Goal: Complete application form

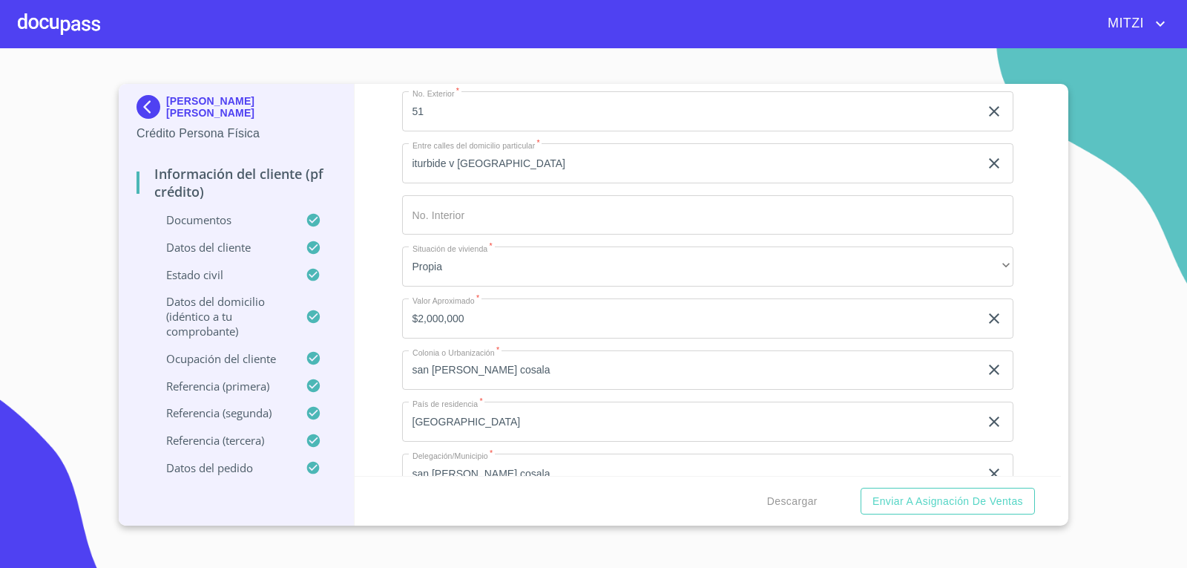
scroll to position [5565, 0]
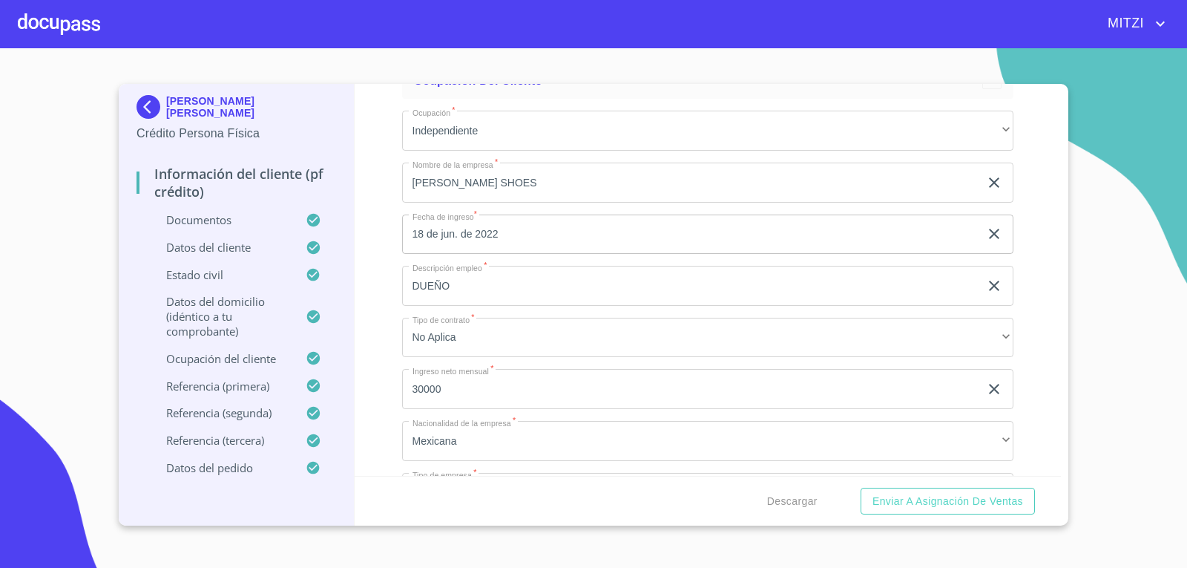
scroll to position [5936, 0]
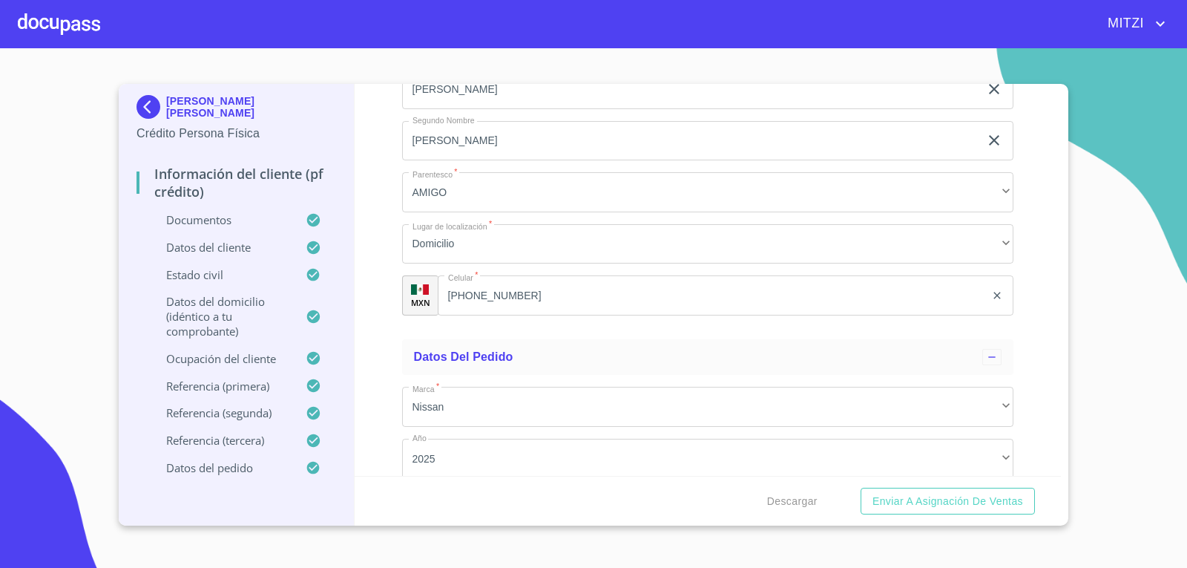
scroll to position [8236, 0]
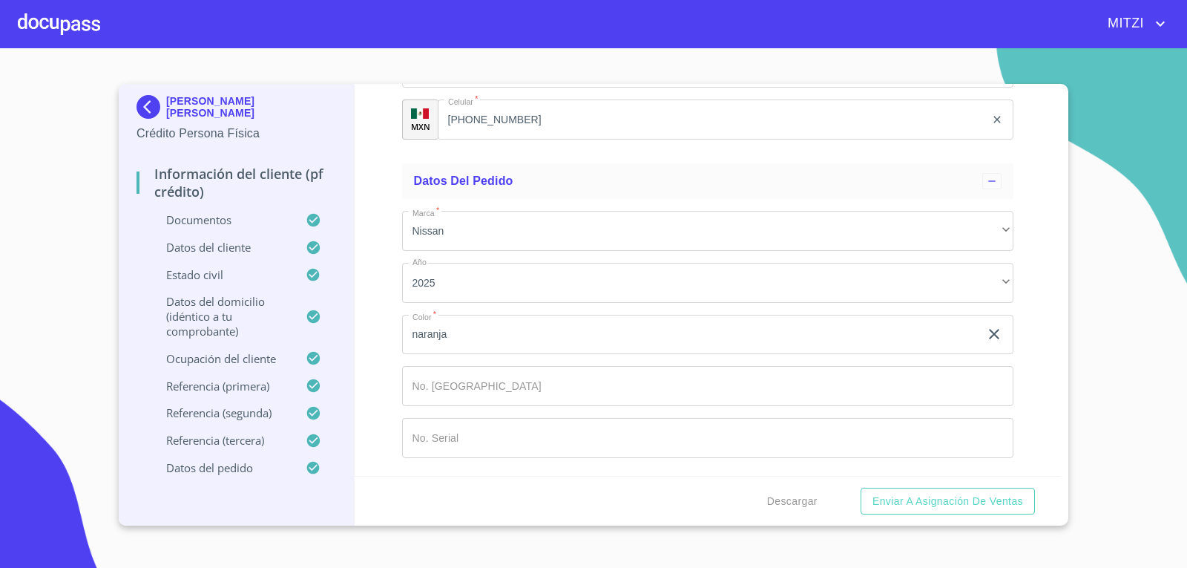
click at [536, 139] on input "[PHONE_NUMBER]" at bounding box center [712, 119] width 548 height 40
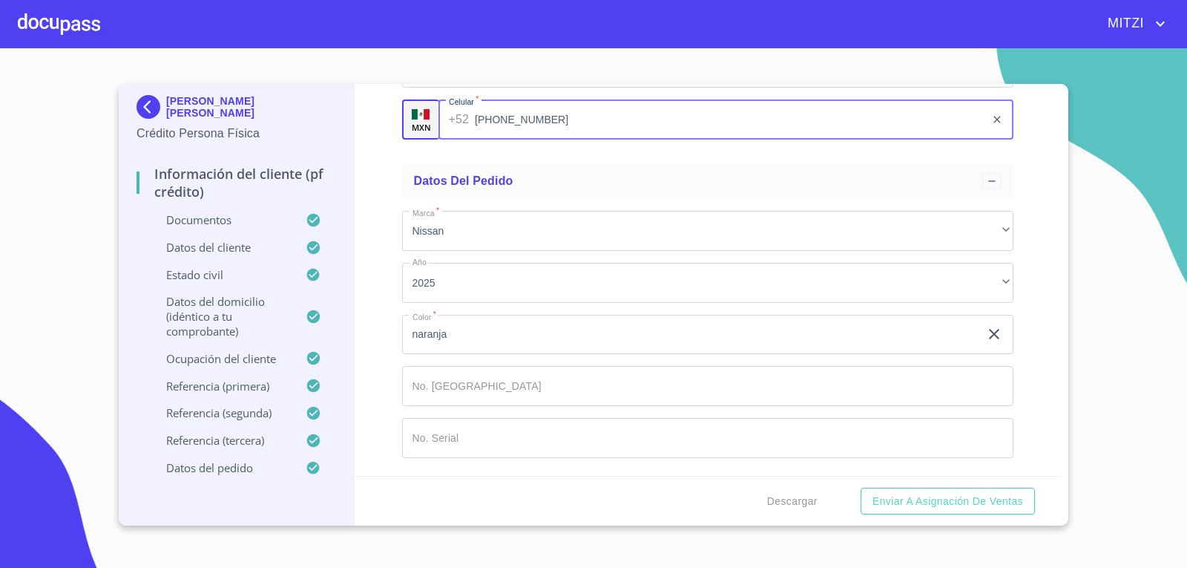
click at [536, 139] on input "[PHONE_NUMBER]" at bounding box center [730, 119] width 510 height 40
click at [605, 139] on input "[PHONE_NUMBER]" at bounding box center [730, 119] width 510 height 40
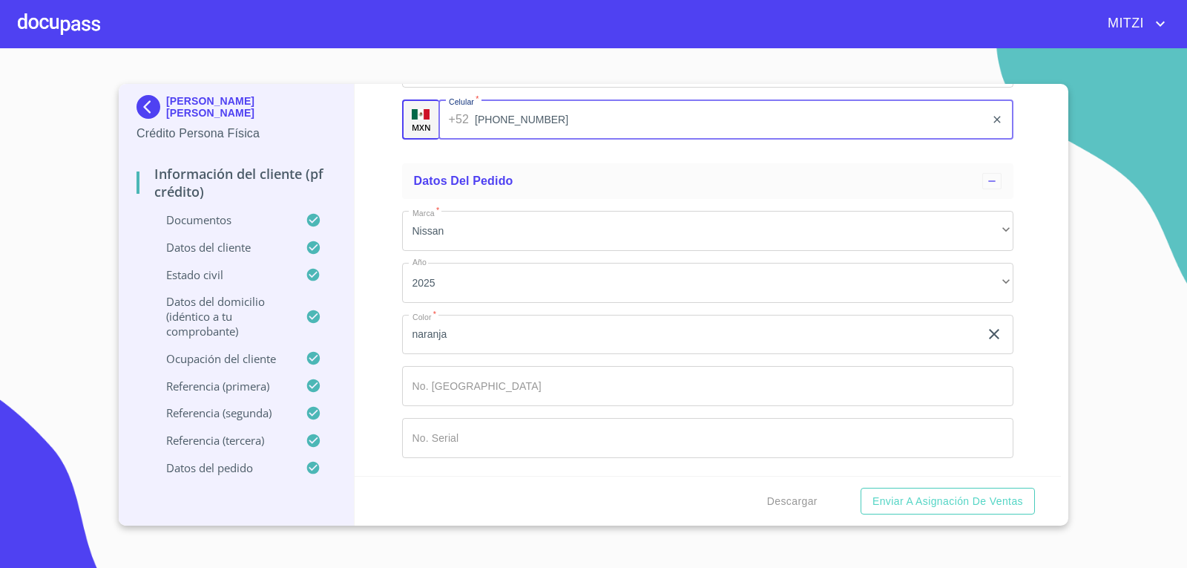
click at [605, 139] on input "[PHONE_NUMBER]" at bounding box center [730, 119] width 510 height 40
click at [73, 16] on div at bounding box center [59, 23] width 82 height 47
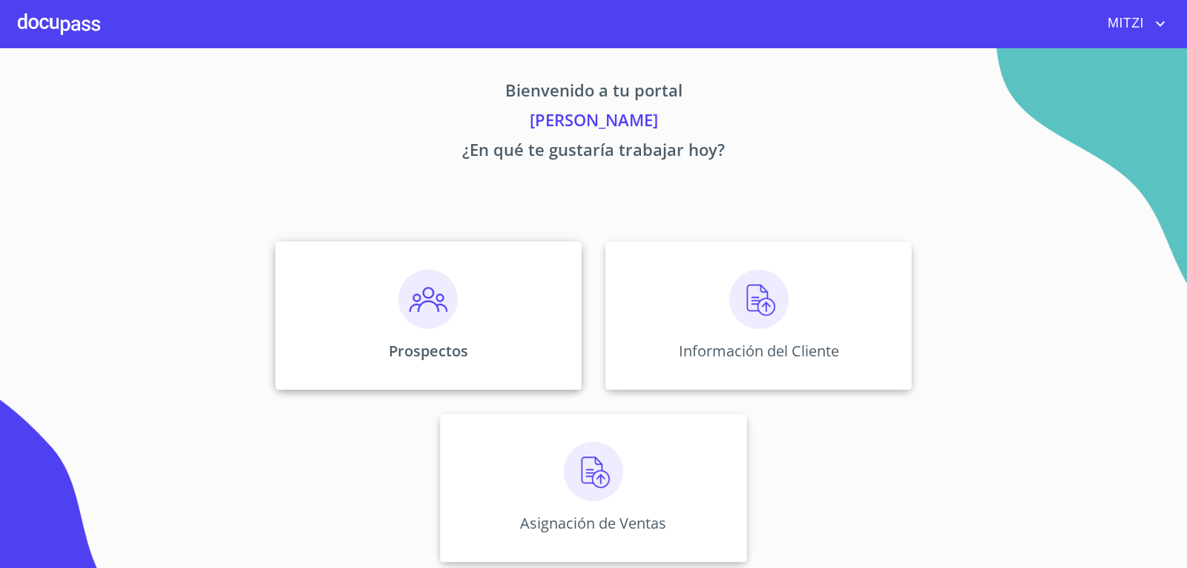
click at [454, 353] on p "Prospectos" at bounding box center [428, 351] width 79 height 20
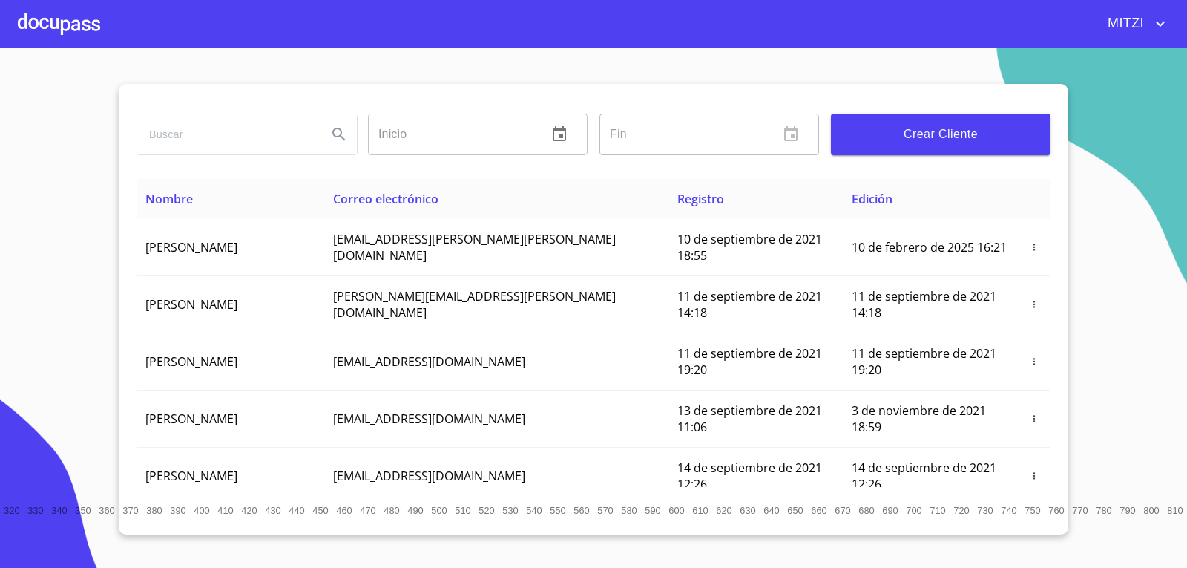
click at [237, 130] on input "search" at bounding box center [226, 134] width 178 height 40
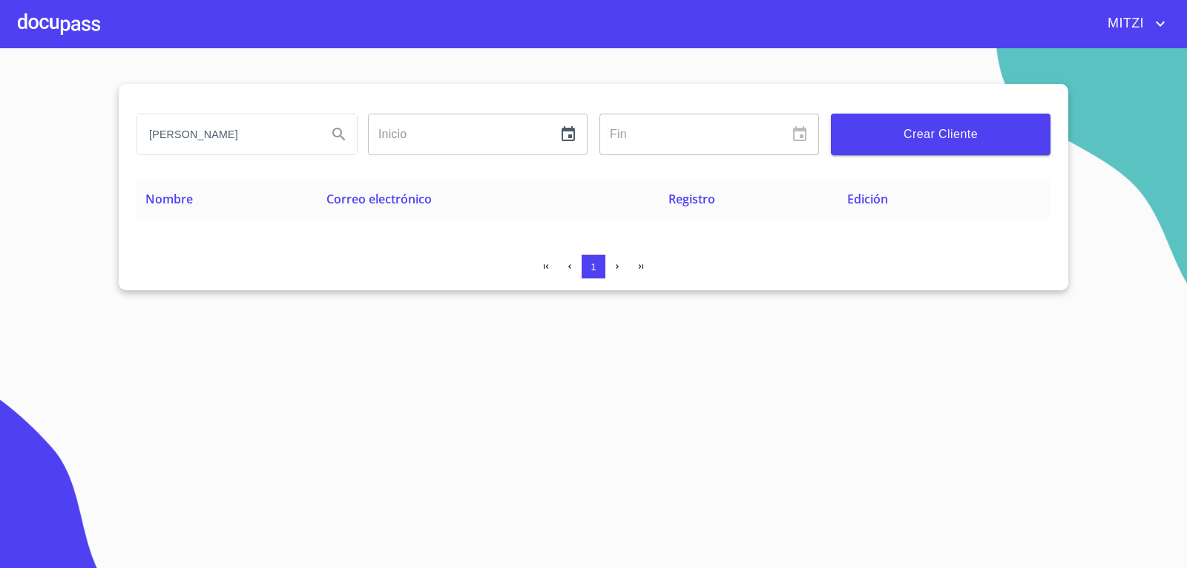
type input "[PERSON_NAME]"
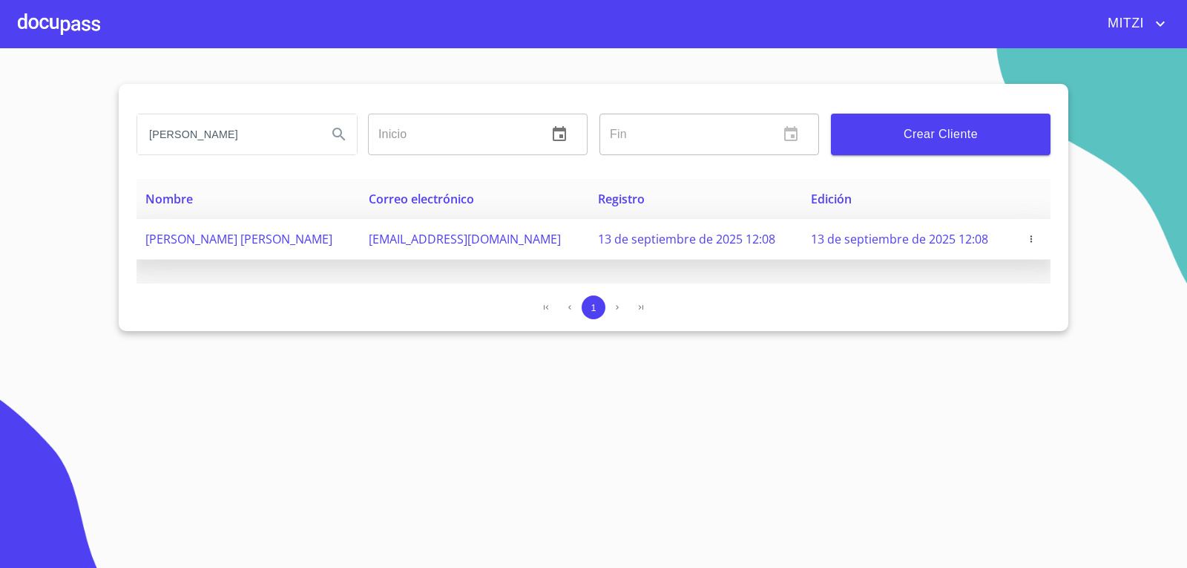
drag, startPoint x: 533, startPoint y: 243, endPoint x: 380, endPoint y: 236, distance: 153.0
click at [380, 236] on tr "[PERSON_NAME] [PERSON_NAME] [EMAIL_ADDRESS][DOMAIN_NAME] 13 de septiembre de 20…" at bounding box center [594, 239] width 914 height 41
copy tr "[EMAIL_ADDRESS][DOMAIN_NAME]"
